Goal: Information Seeking & Learning: Get advice/opinions

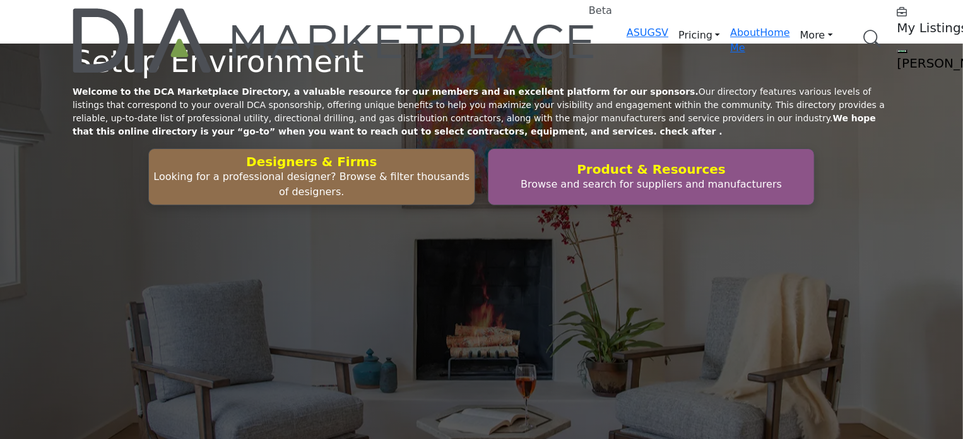
click at [0, 0] on link "Browse Categories" at bounding box center [0, 0] width 0 height 0
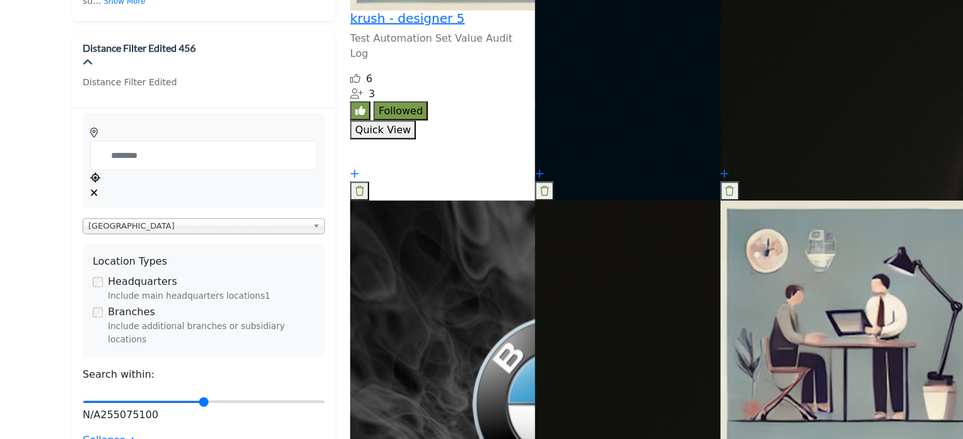
scroll to position [1079, 0]
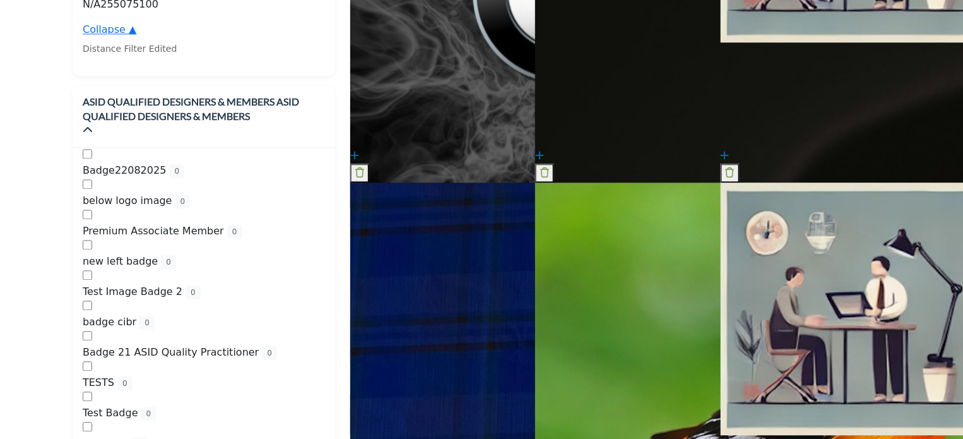
scroll to position [1358, 0]
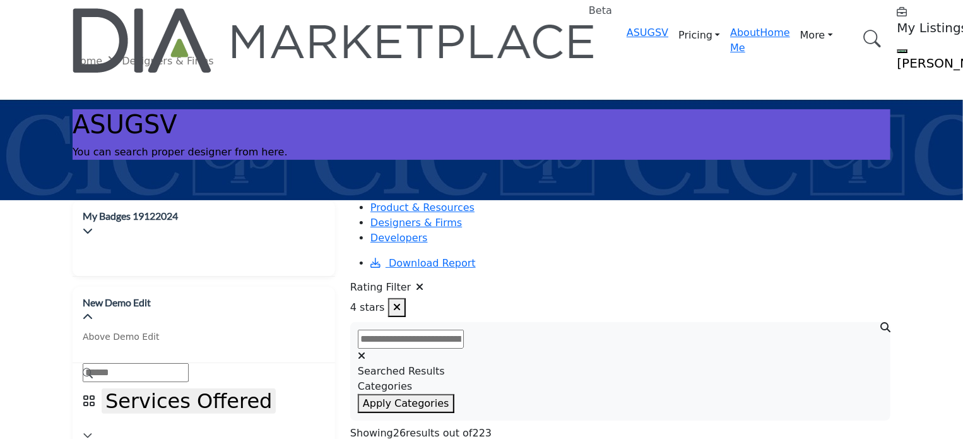
click at [401, 302] on icon "button" at bounding box center [397, 307] width 8 height 10
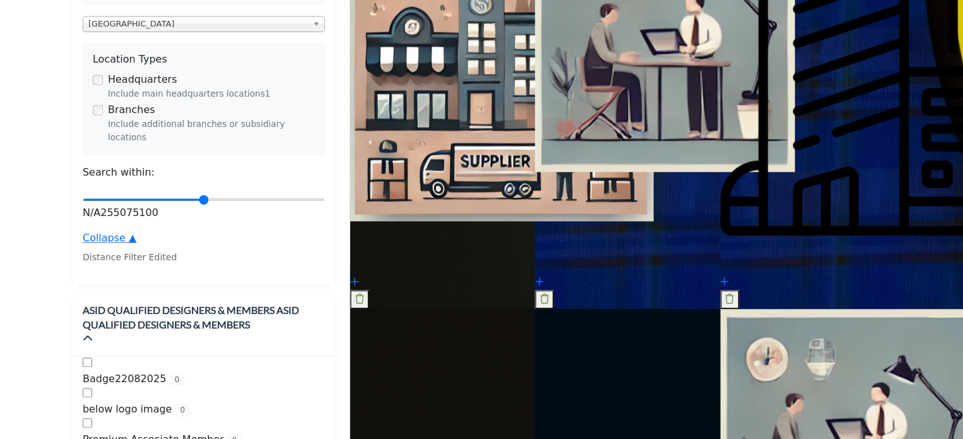
scroll to position [1262, 0]
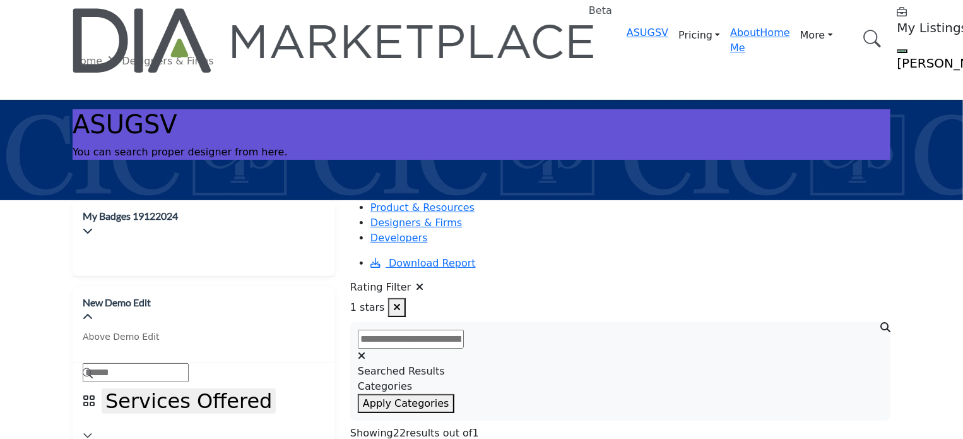
click at [419, 281] on icon at bounding box center [420, 286] width 8 height 10
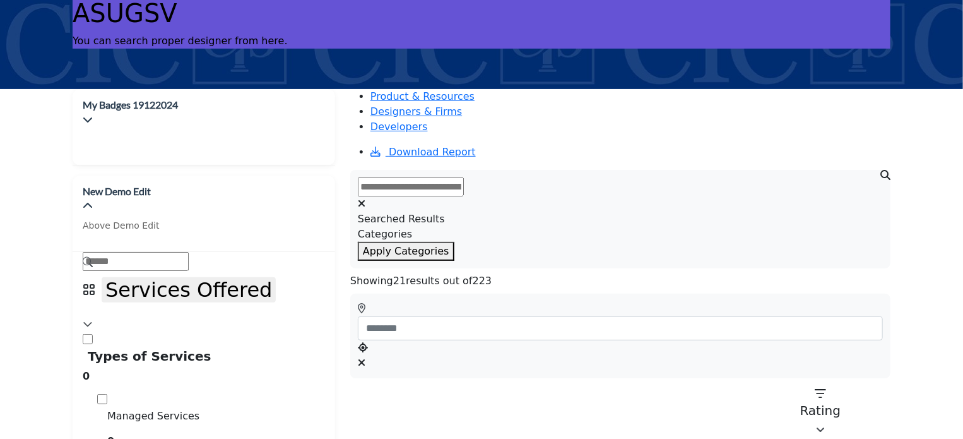
scroll to position [126, 0]
